Goal: Navigation & Orientation: Find specific page/section

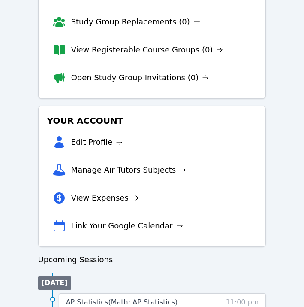
scroll to position [254, 0]
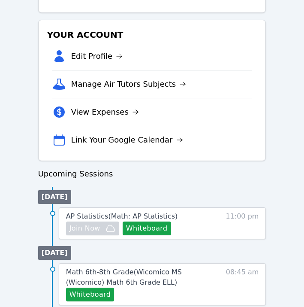
scroll to position [354, 0]
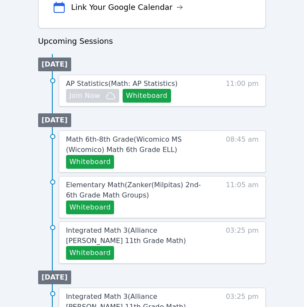
scroll to position [464, 0]
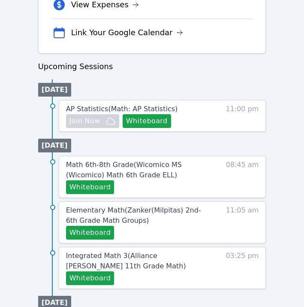
scroll to position [360, 0]
